Goal: Transaction & Acquisition: Book appointment/travel/reservation

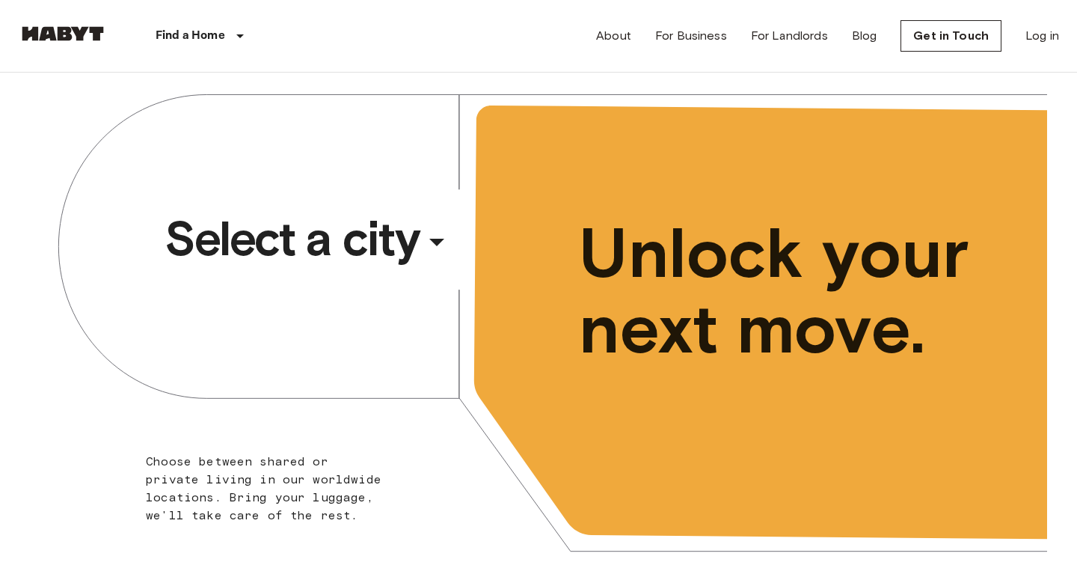
click at [431, 239] on div "​" at bounding box center [457, 254] width 154 height 31
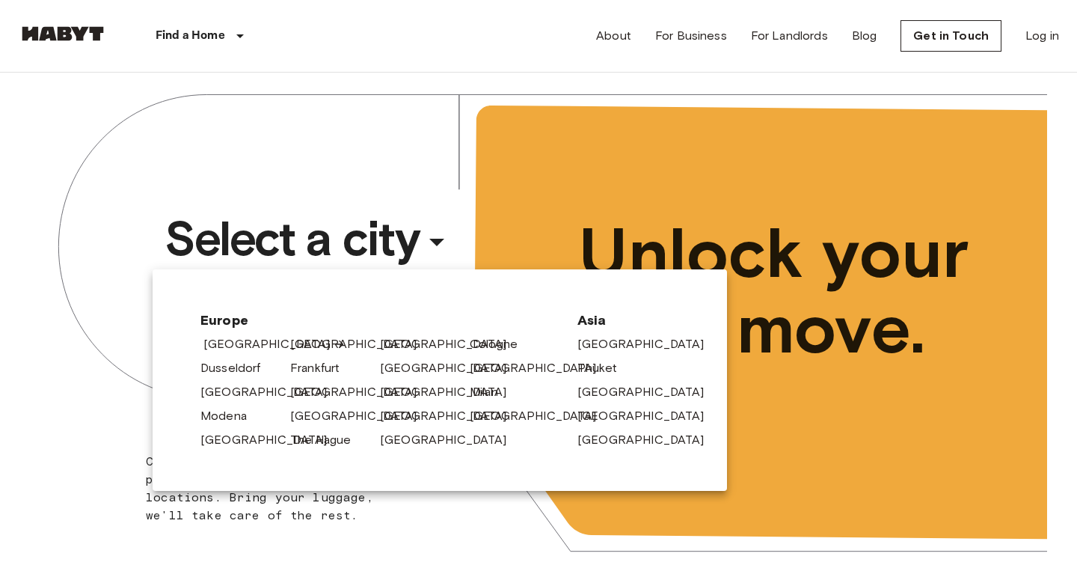
click at [259, 338] on link "[GEOGRAPHIC_DATA]" at bounding box center [274, 344] width 142 height 18
